Goal: Transaction & Acquisition: Book appointment/travel/reservation

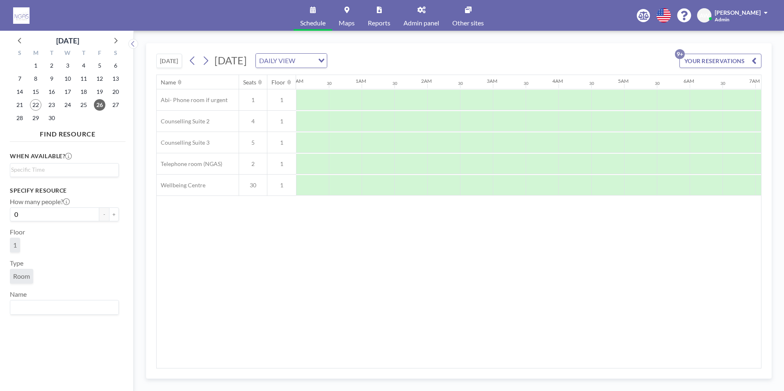
scroll to position [0, 609]
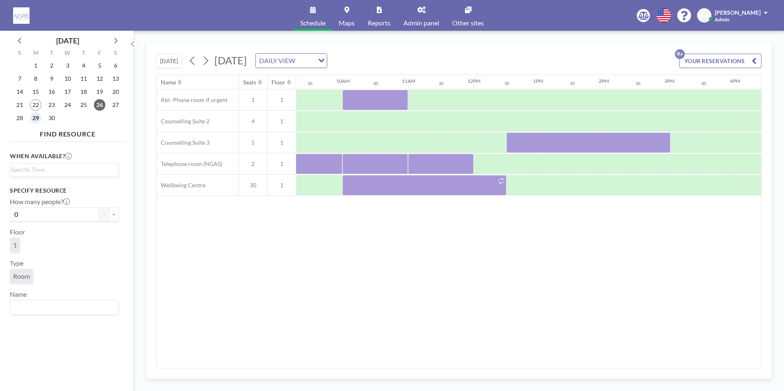
click at [37, 119] on span "29" at bounding box center [35, 117] width 11 height 11
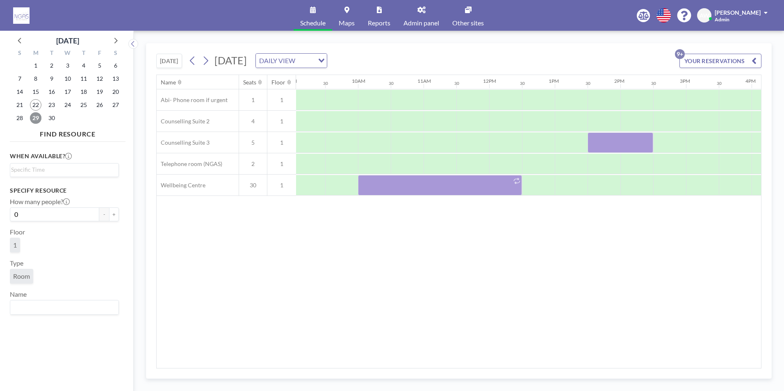
scroll to position [0, 595]
click at [50, 118] on span "30" at bounding box center [51, 117] width 11 height 11
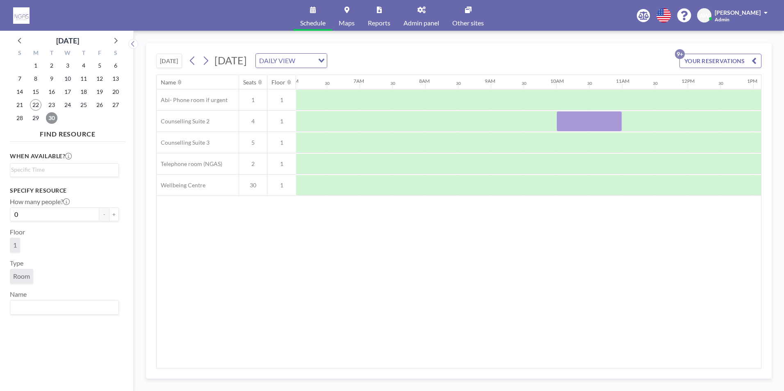
scroll to position [0, 492]
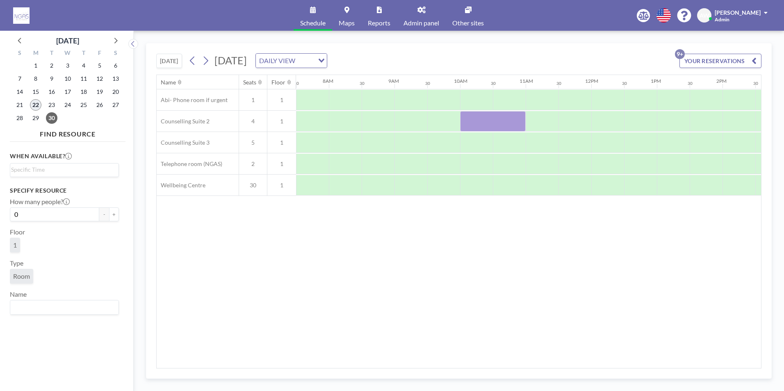
click at [32, 107] on span "22" at bounding box center [35, 104] width 11 height 11
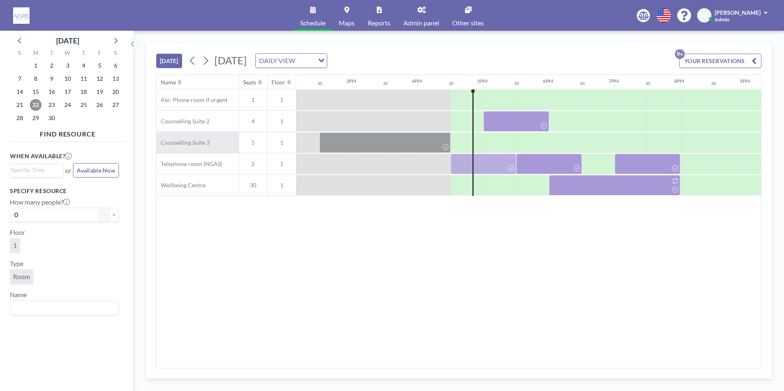
scroll to position [0, 1049]
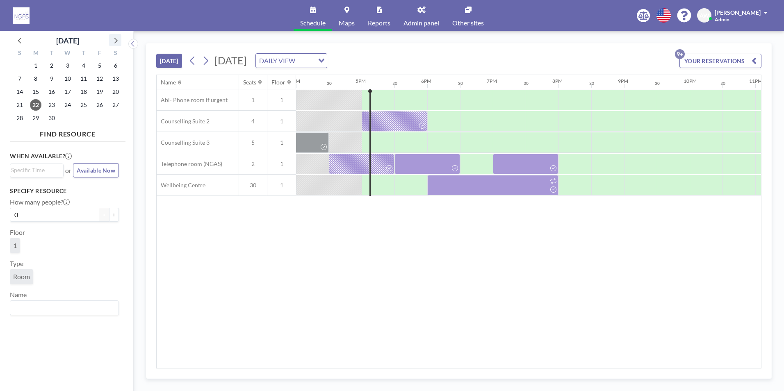
click at [114, 37] on icon at bounding box center [115, 40] width 11 height 11
click at [35, 81] on span "6" at bounding box center [35, 78] width 11 height 11
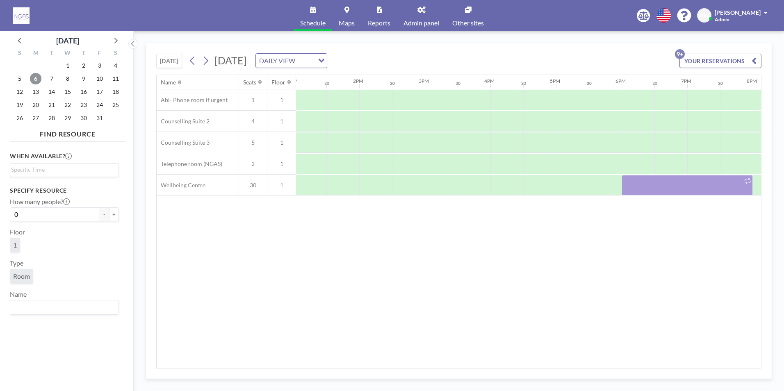
scroll to position [0, 912]
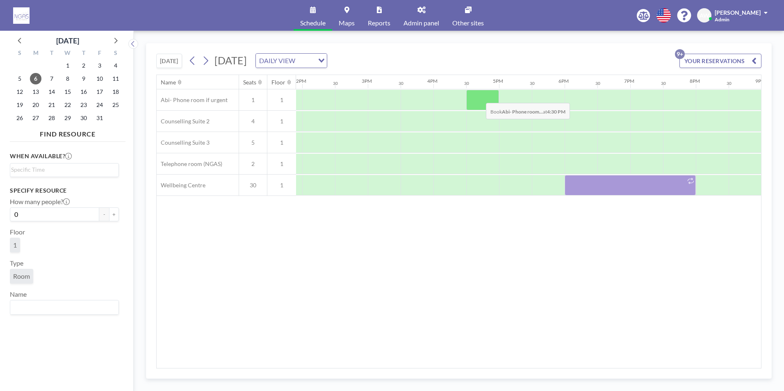
click at [479, 97] on div at bounding box center [482, 100] width 33 height 20
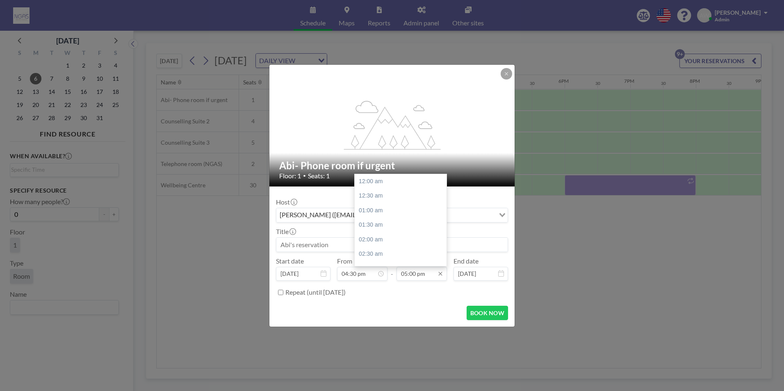
scroll to position [496, 0]
click at [386, 194] on div "05:30 pm" at bounding box center [402, 196] width 96 height 15
type input "05:30 pm"
click at [361, 242] on input at bounding box center [391, 245] width 231 height 14
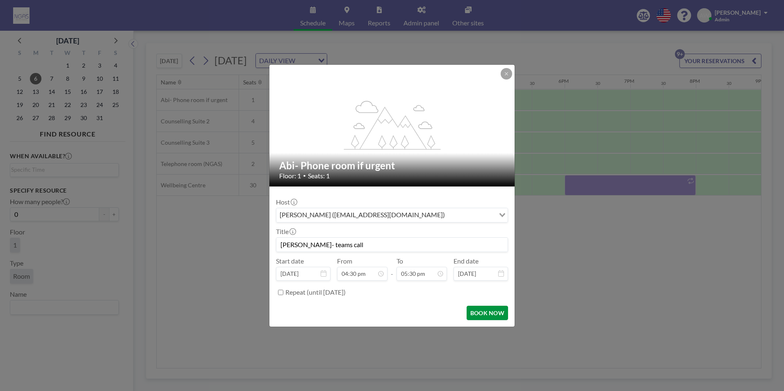
type input "[PERSON_NAME]- teams call"
click at [486, 318] on button "BOOK NOW" at bounding box center [486, 313] width 41 height 14
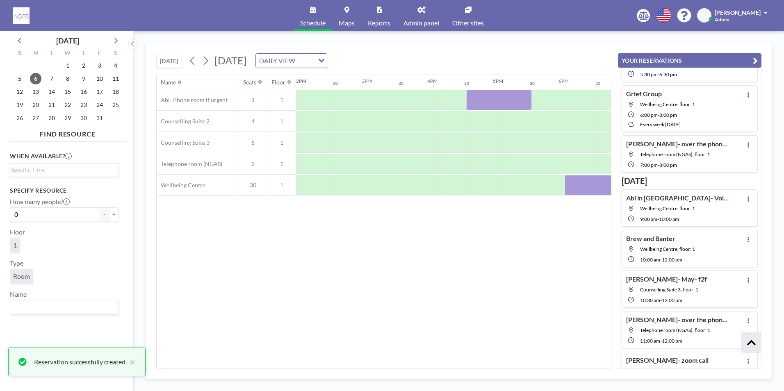
scroll to position [210, 0]
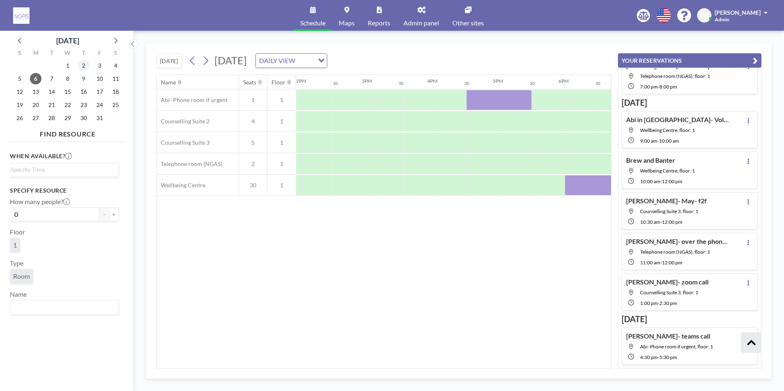
drag, startPoint x: 76, startPoint y: 67, endPoint x: 85, endPoint y: 64, distance: 10.0
click at [76, 67] on div "2" at bounding box center [83, 65] width 16 height 13
click at [87, 64] on span "2" at bounding box center [83, 65] width 11 height 11
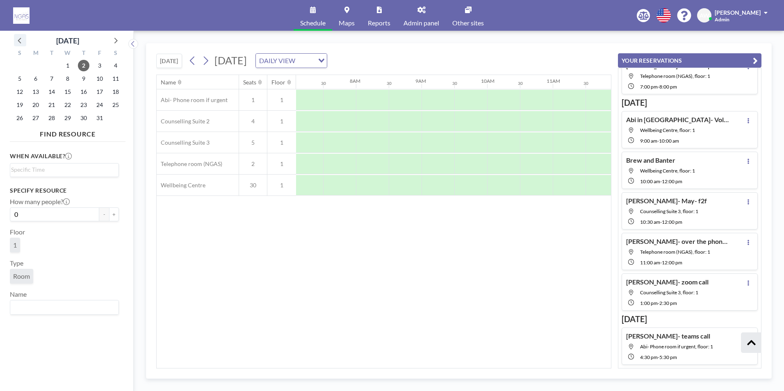
click at [20, 40] on icon at bounding box center [20, 40] width 11 height 11
click at [37, 108] on span "22" at bounding box center [35, 104] width 11 height 11
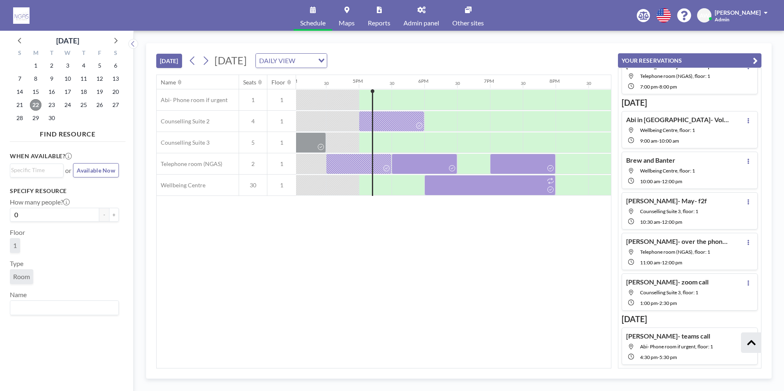
scroll to position [0, 1082]
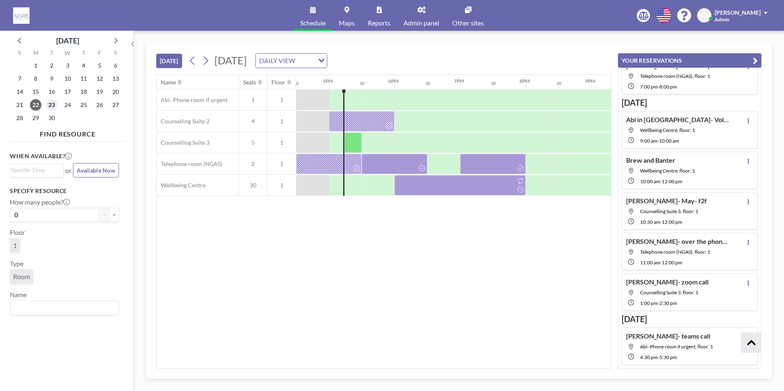
click at [57, 102] on span "23" at bounding box center [51, 104] width 11 height 11
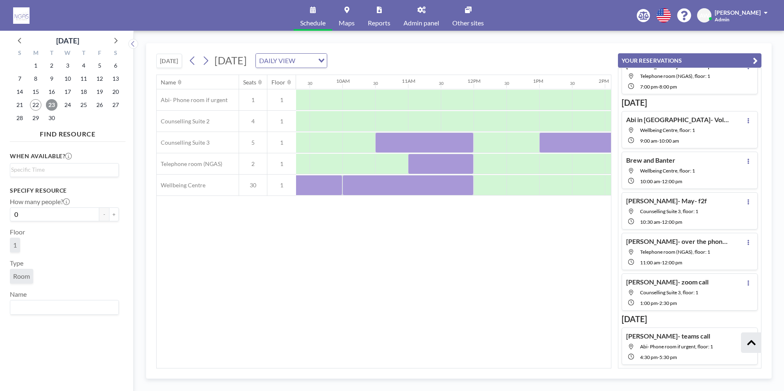
scroll to position [0, 614]
click at [543, 274] on div "Name Seats Floor 12AM 30 1AM 30 2AM 30 3AM 30 4AM 30 5AM 30 6AM 30 7AM 30 8AM 3…" at bounding box center [384, 221] width 454 height 293
